Goal: Transaction & Acquisition: Purchase product/service

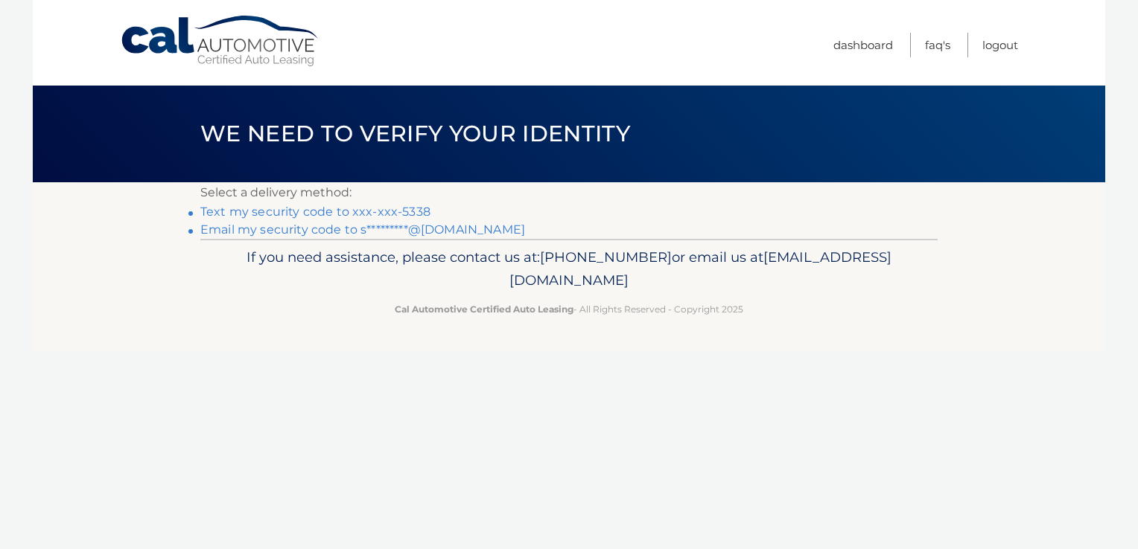
click at [275, 211] on link "Text my security code to xxx-xxx-5338" at bounding box center [315, 212] width 230 height 14
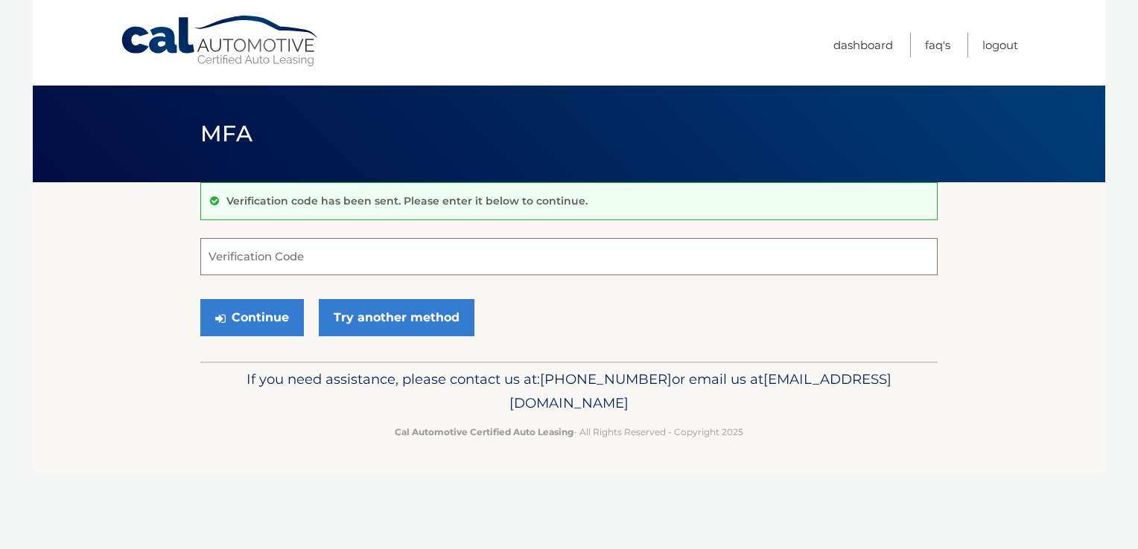
click at [330, 257] on input "Verification Code" at bounding box center [568, 256] width 737 height 37
type input "922041"
click at [253, 314] on button "Continue" at bounding box center [251, 317] width 103 height 37
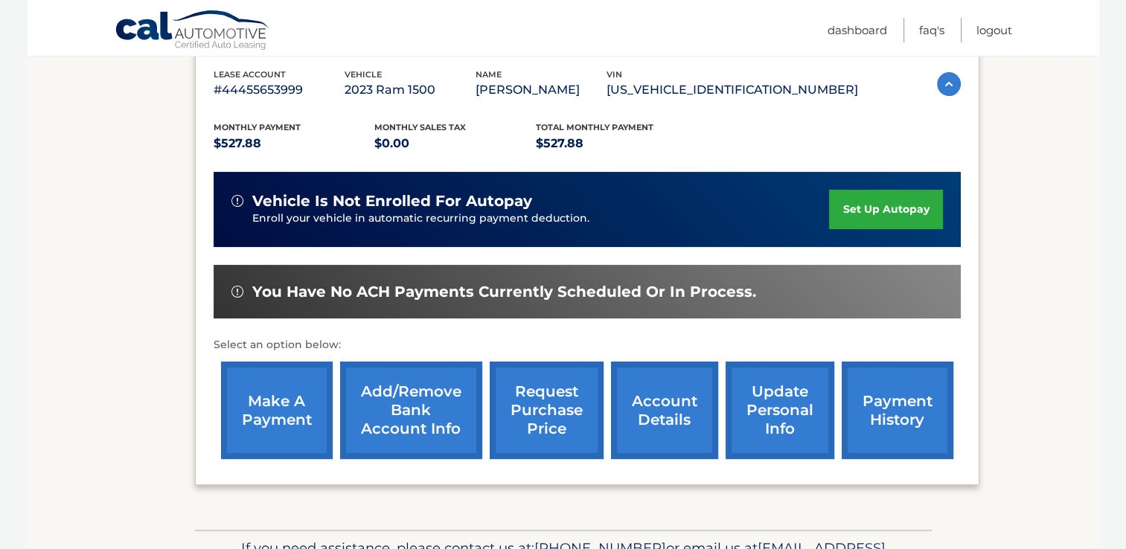
scroll to position [298, 0]
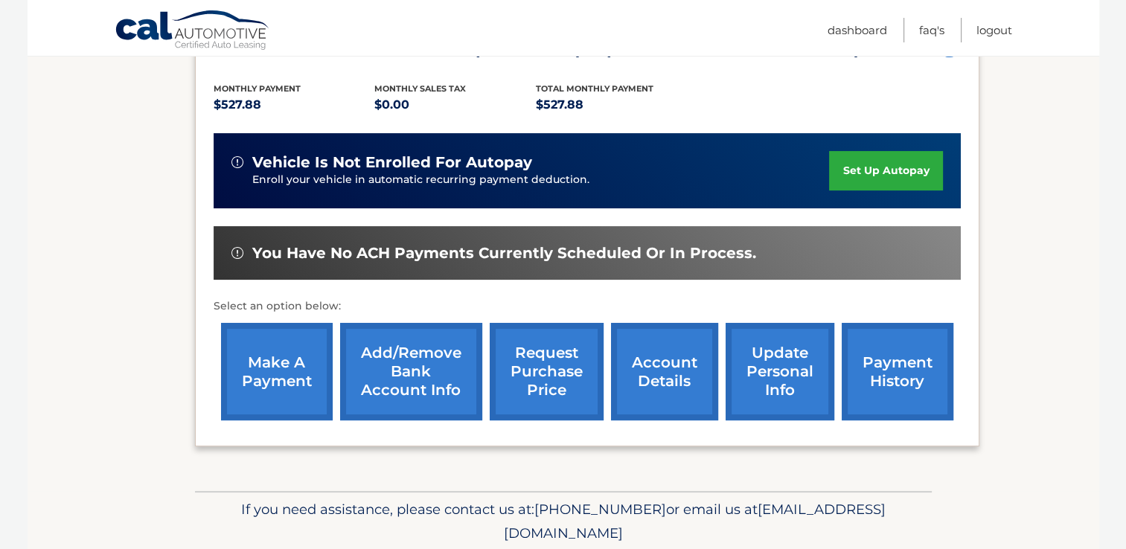
click at [291, 370] on link "make a payment" at bounding box center [277, 372] width 112 height 98
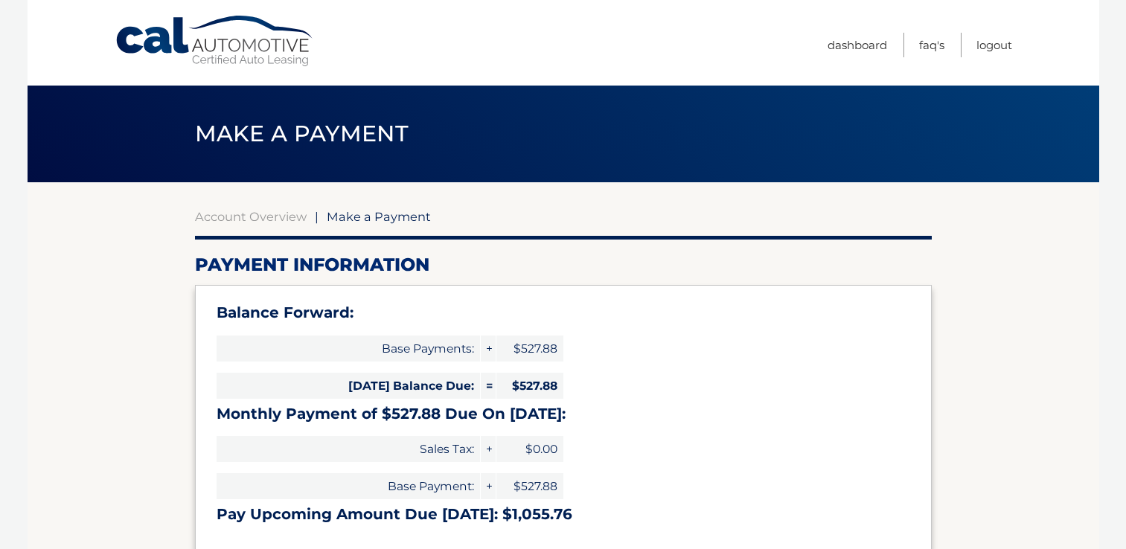
select select "ZWIzZjYzMWQtNmUxOC00MzY0LTg1Y2YtY2I0Nzc4ODE0ODQx"
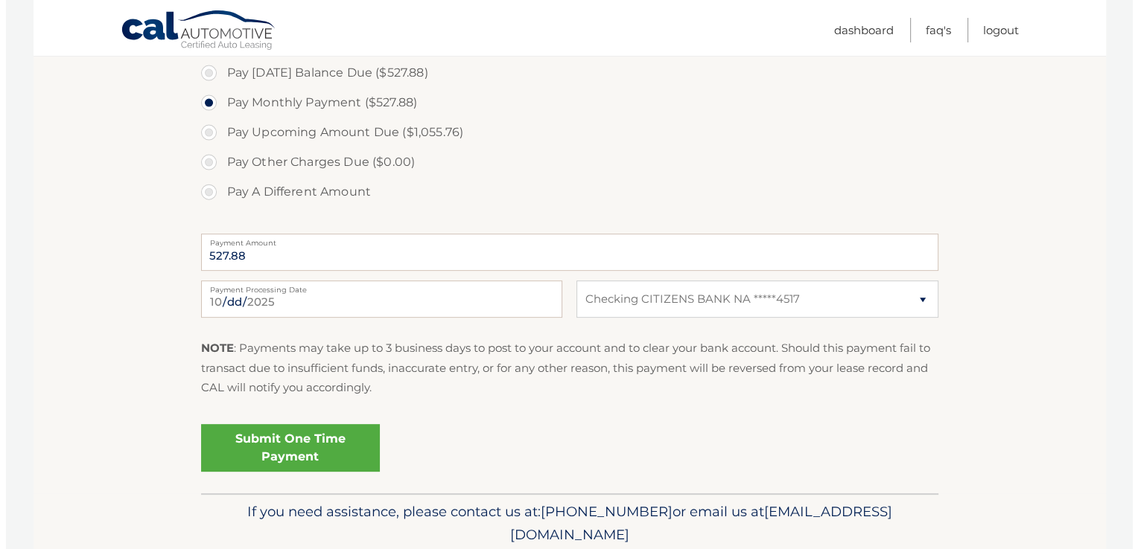
scroll to position [521, 0]
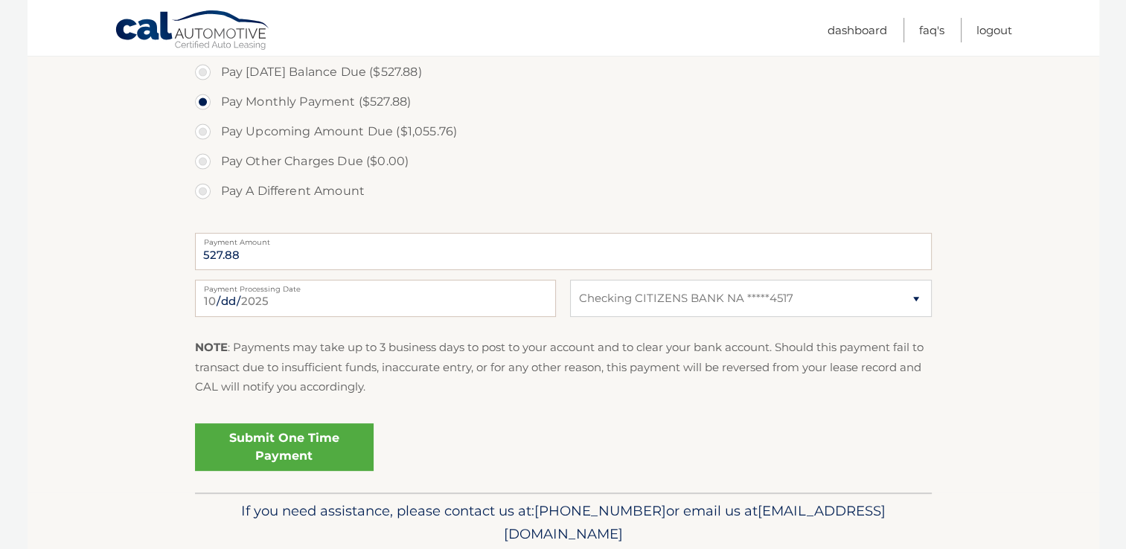
click at [307, 451] on link "Submit One Time Payment" at bounding box center [284, 448] width 179 height 48
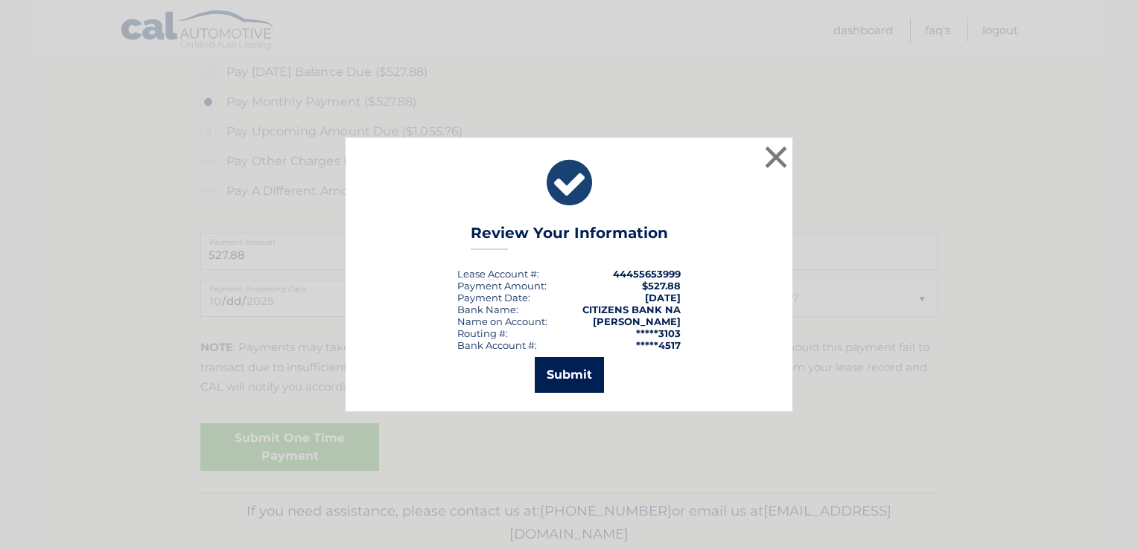
click at [590, 377] on button "Submit" at bounding box center [569, 375] width 69 height 36
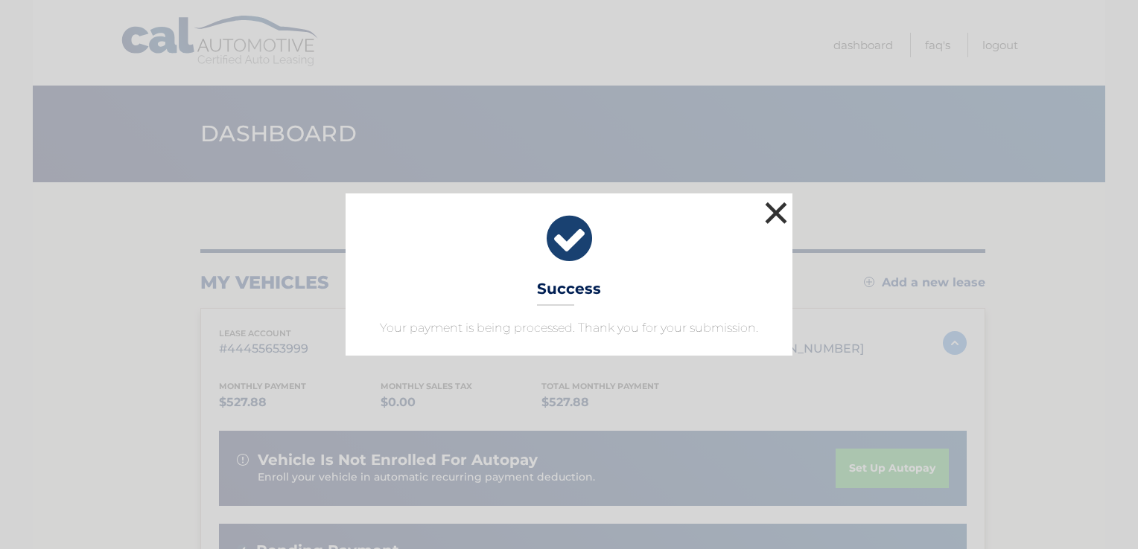
click at [776, 206] on button "×" at bounding box center [776, 213] width 30 height 30
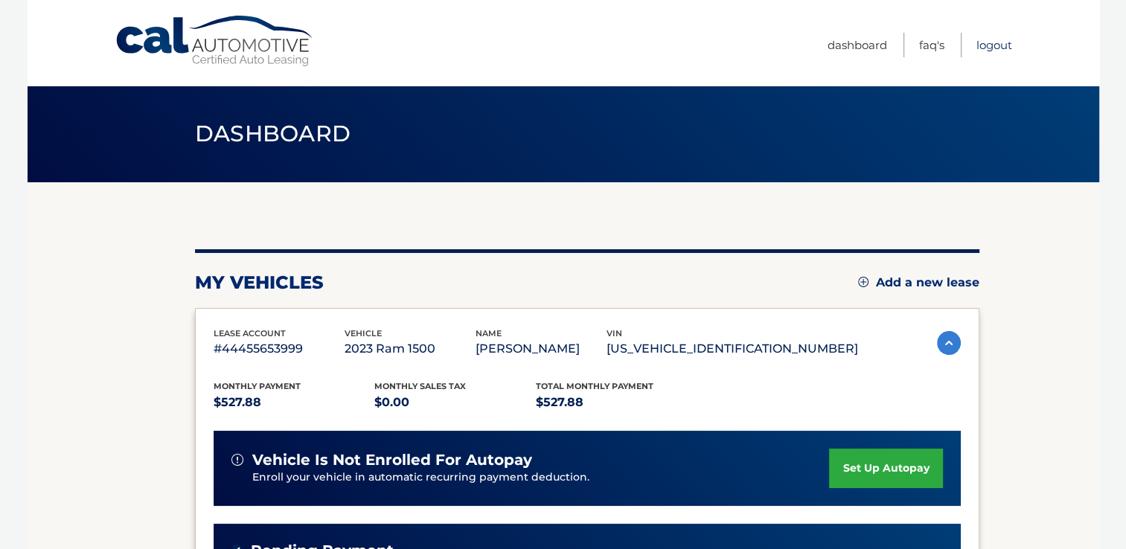
click at [1010, 46] on link "Logout" at bounding box center [995, 45] width 36 height 25
